Goal: Navigation & Orientation: Find specific page/section

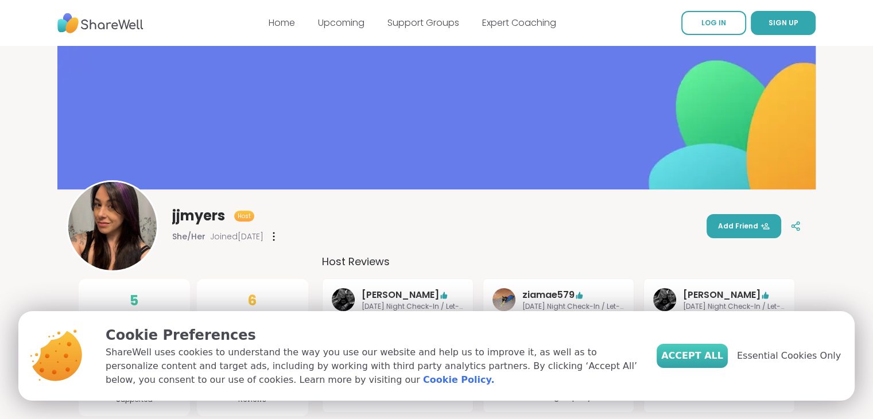
click at [718, 356] on span "Accept All" at bounding box center [692, 356] width 62 height 14
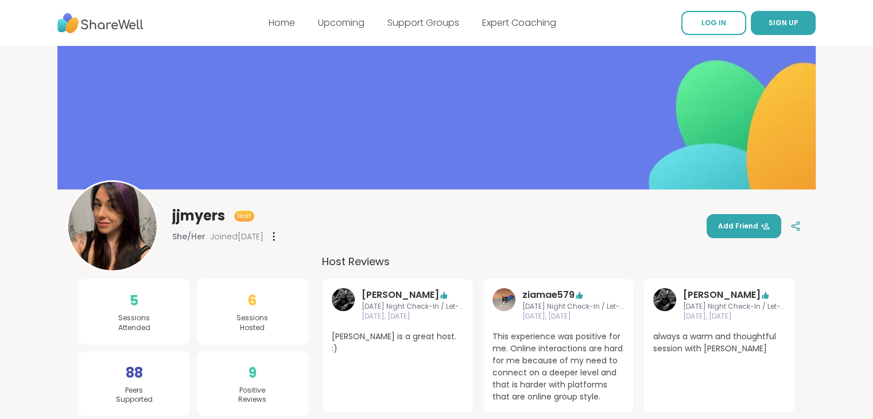
click at [568, 231] on div "jjmyers Host She/Her Joined [DATE] Add Friend" at bounding box center [437, 226] width 740 height 92
click at [408, 26] on link "Support Groups" at bounding box center [423, 22] width 72 height 13
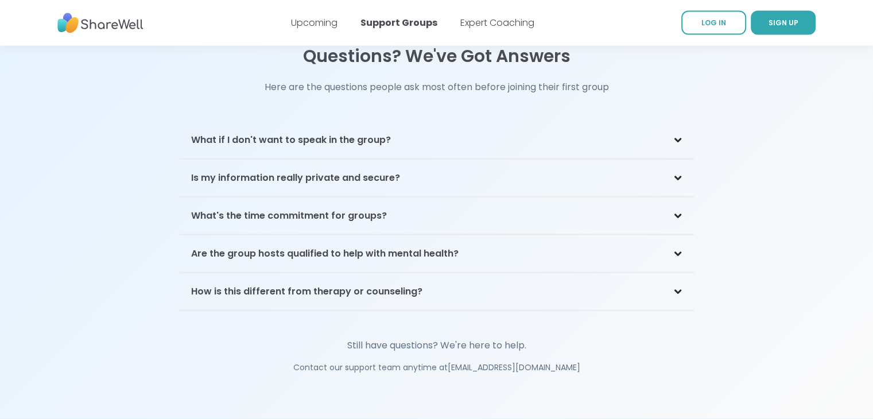
scroll to position [2479, 0]
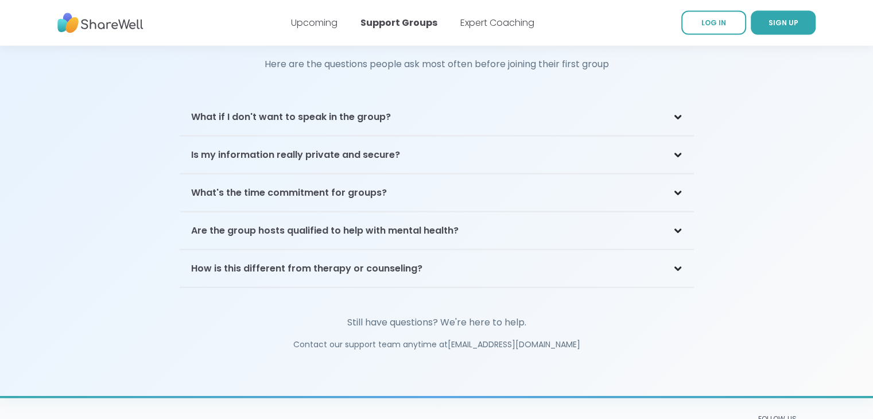
click at [103, 27] on img at bounding box center [100, 23] width 86 height 32
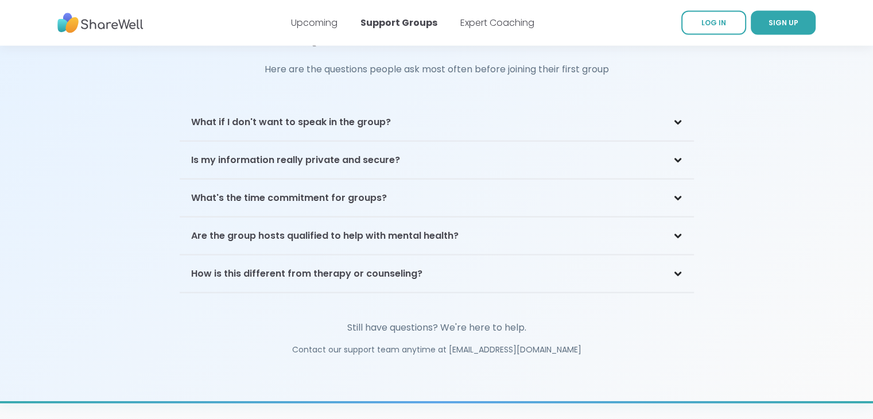
scroll to position [2479, 0]
